Goal: Information Seeking & Learning: Learn about a topic

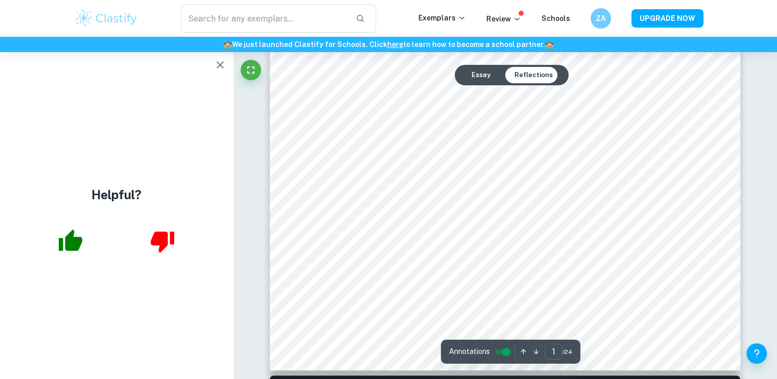
scroll to position [51, 0]
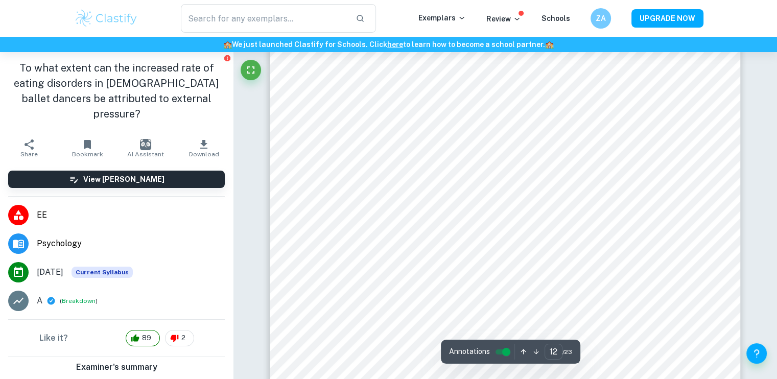
scroll to position [7613, 0]
